Goal: Task Accomplishment & Management: Use online tool/utility

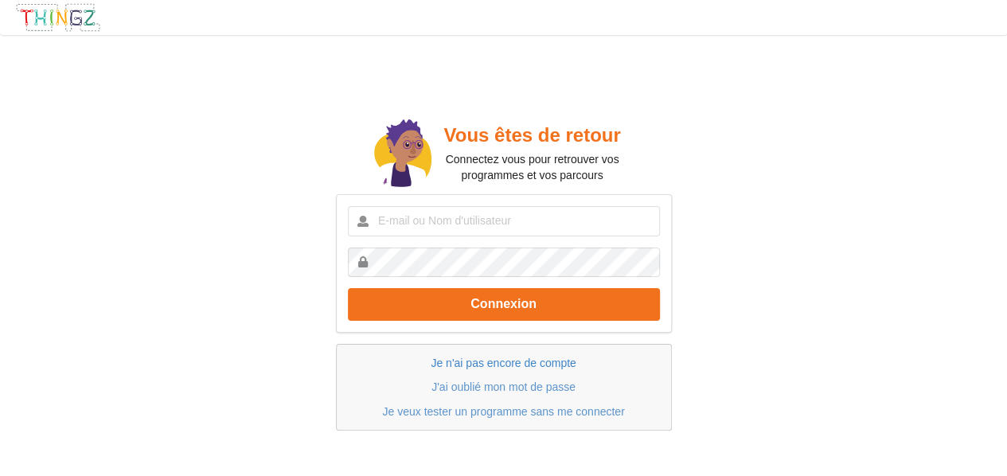
click at [514, 365] on link "Je n'ai pas encore de compte" at bounding box center [502, 362] width 145 height 13
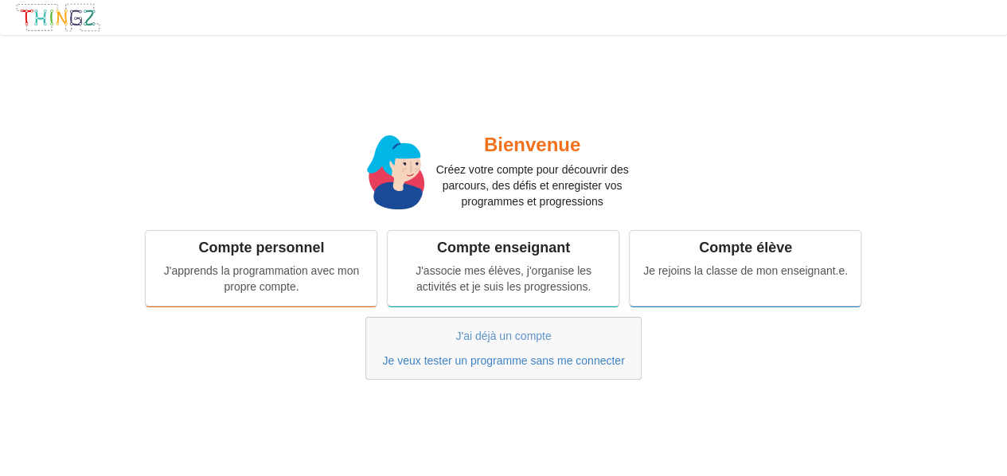
click at [483, 359] on link "Je veux tester un programme sans me connecter" at bounding box center [503, 360] width 242 height 13
